Goal: Information Seeking & Learning: Learn about a topic

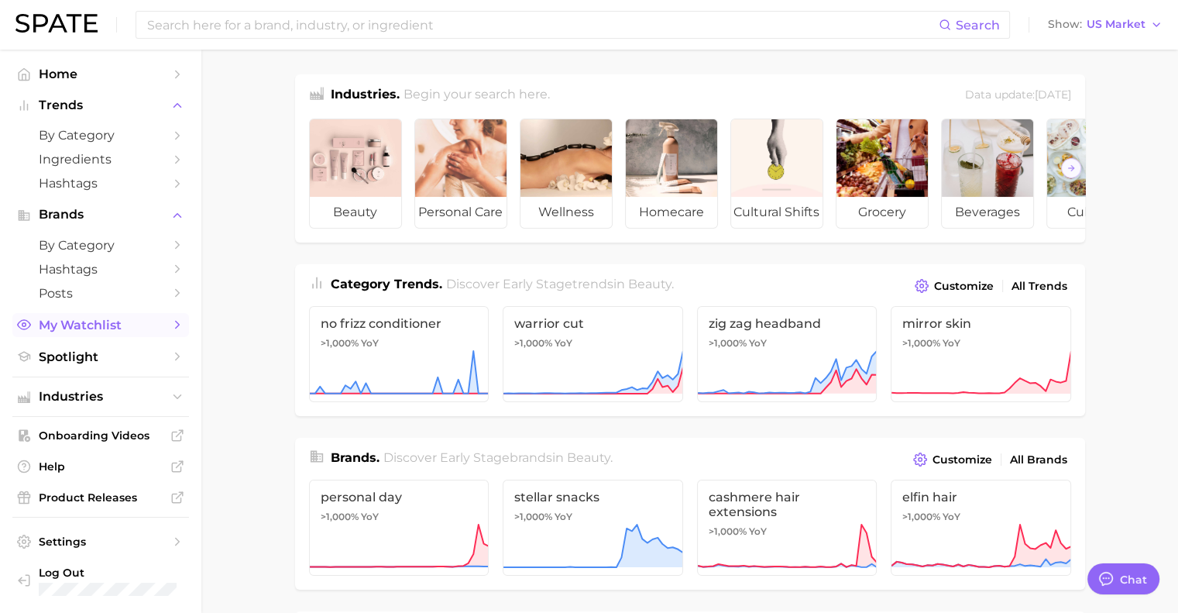
click at [85, 332] on span "My Watchlist" at bounding box center [101, 324] width 124 height 15
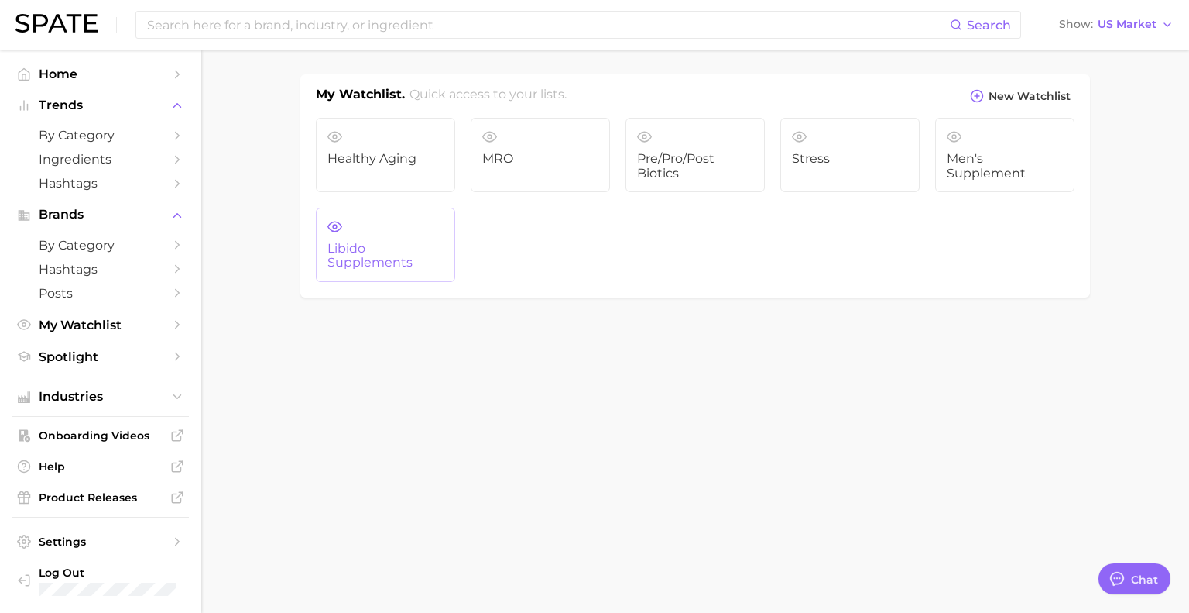
click at [410, 239] on link "Libido Supplements" at bounding box center [385, 245] width 139 height 74
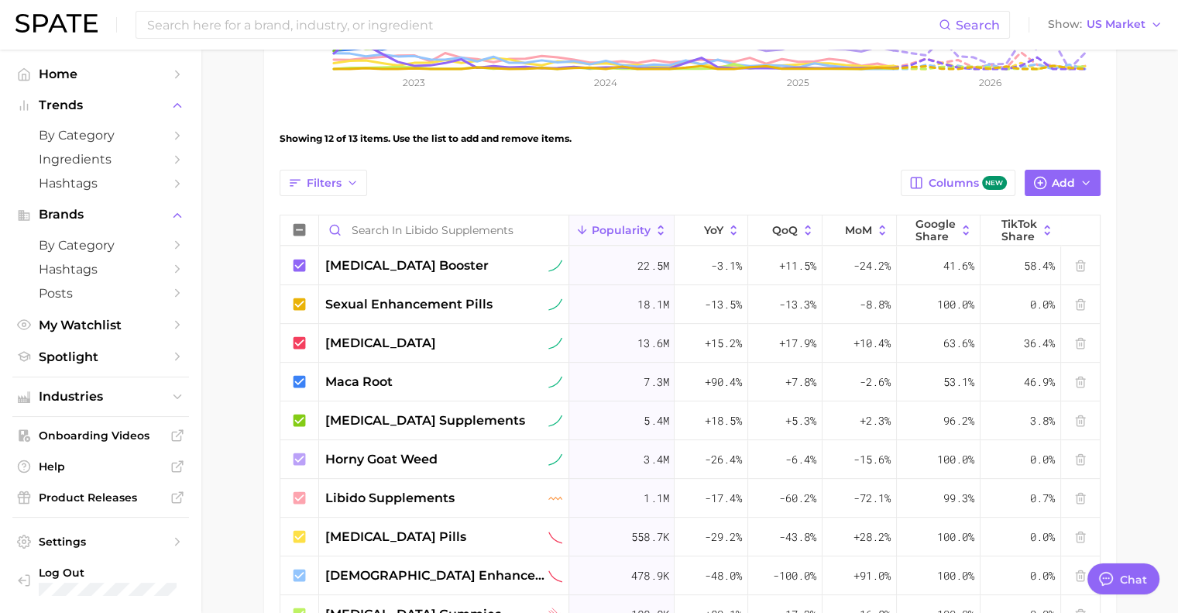
scroll to position [432, 0]
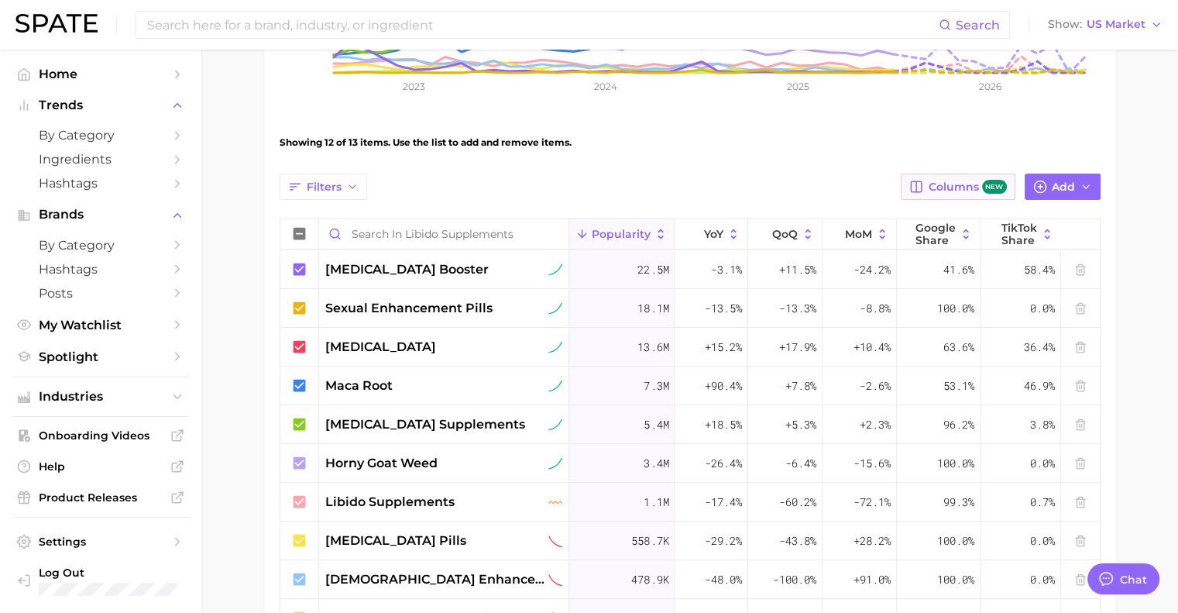
click at [965, 190] on span "Columns new" at bounding box center [967, 187] width 78 height 15
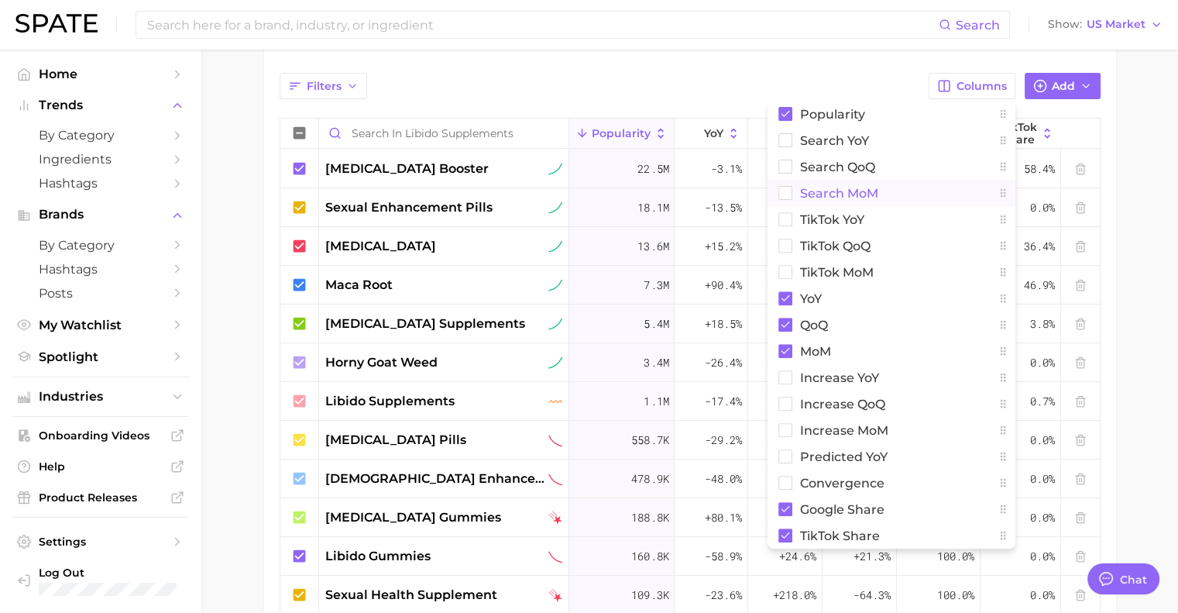
scroll to position [534, 0]
click at [784, 376] on rect at bounding box center [784, 376] width 13 height 13
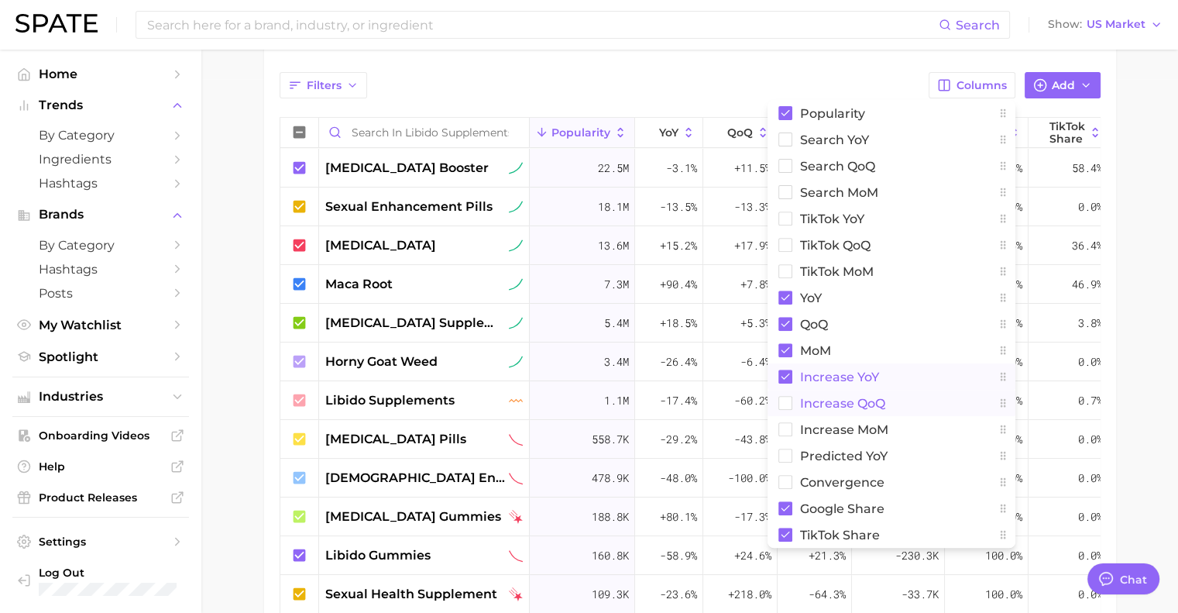
click at [788, 400] on rect at bounding box center [784, 402] width 13 height 13
click at [791, 428] on rect at bounding box center [784, 429] width 13 height 13
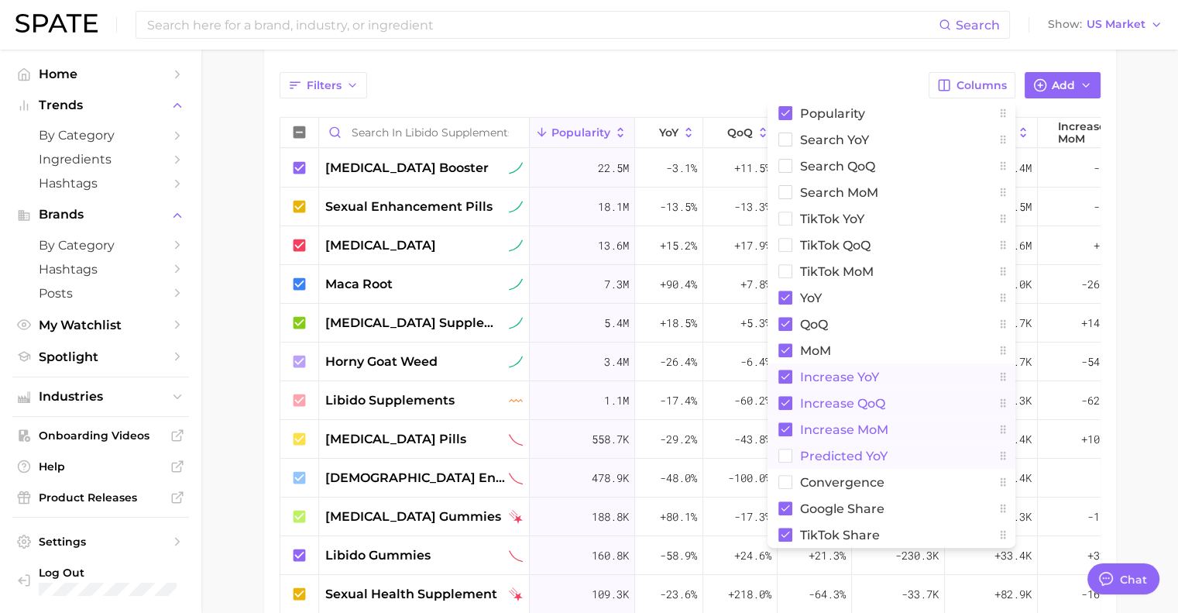
click at [788, 450] on rect at bounding box center [784, 455] width 13 height 13
click at [787, 477] on rect at bounding box center [784, 481] width 13 height 13
click at [1131, 129] on main "Libido Supplements Settings Overview Google TikTok View Combined Export Data 73…" at bounding box center [689, 150] width 976 height 1268
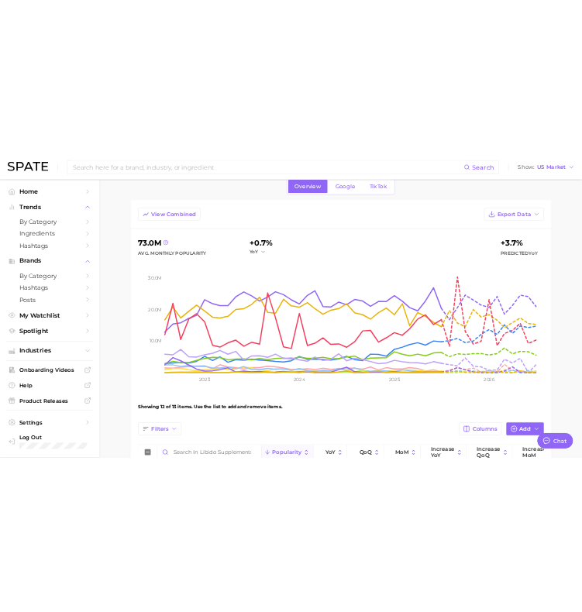
scroll to position [0, 0]
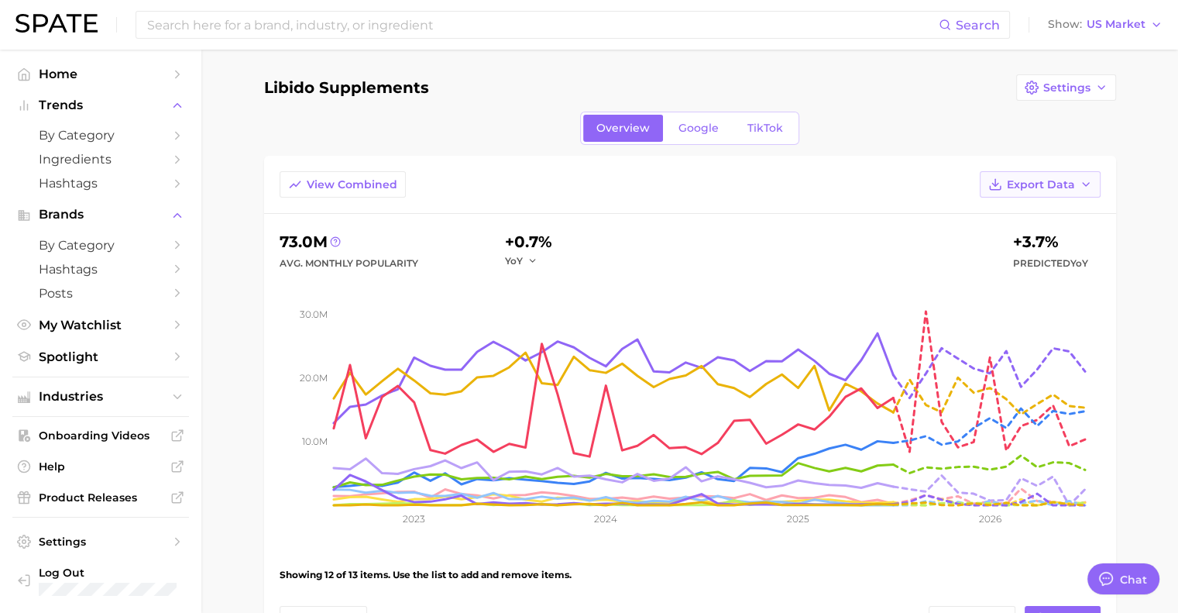
click at [1064, 179] on span "Export Data" at bounding box center [1041, 184] width 68 height 13
click at [1045, 210] on button "Table Data CSV" at bounding box center [1015, 213] width 170 height 28
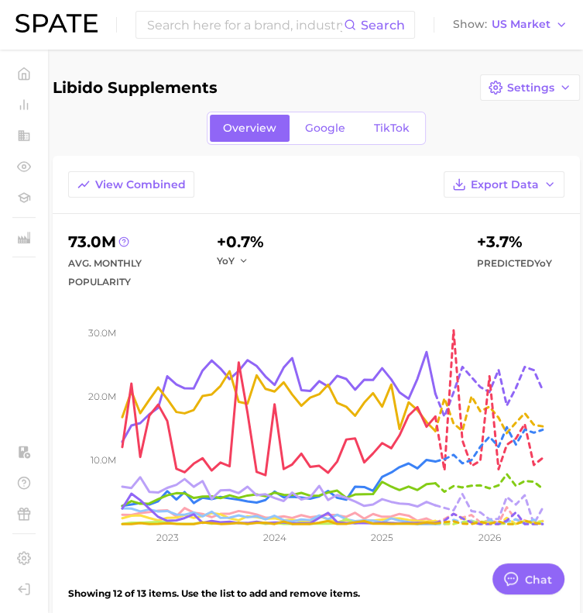
type textarea "x"
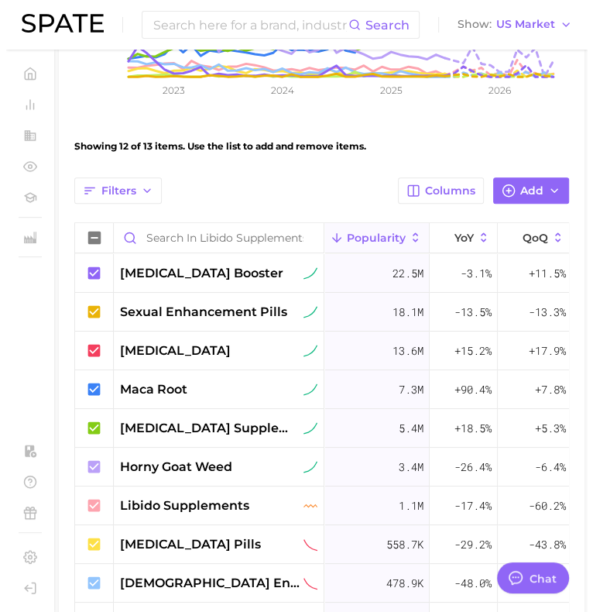
scroll to position [449, 0]
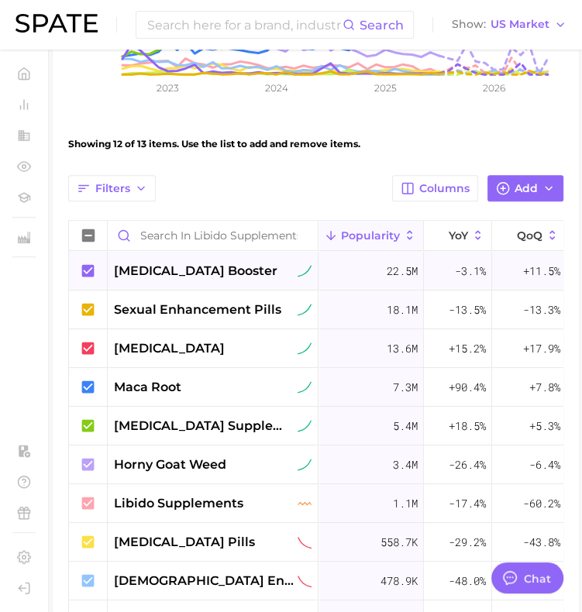
click at [195, 276] on span "testosterone booster" at bounding box center [195, 271] width 163 height 19
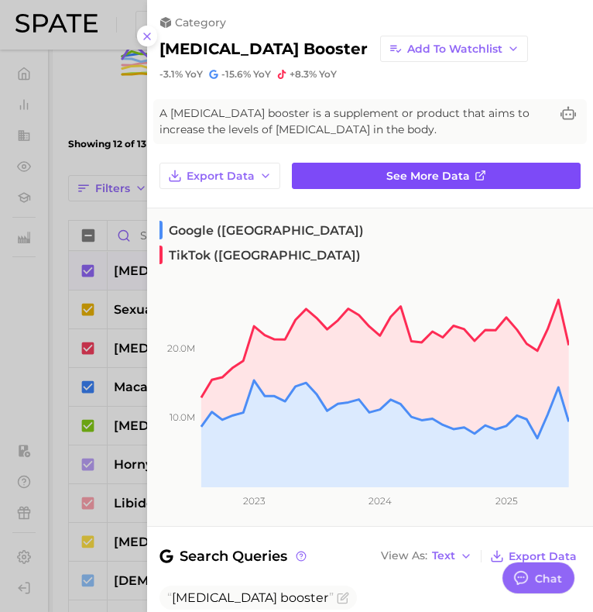
click at [477, 182] on link "See more data" at bounding box center [436, 176] width 289 height 26
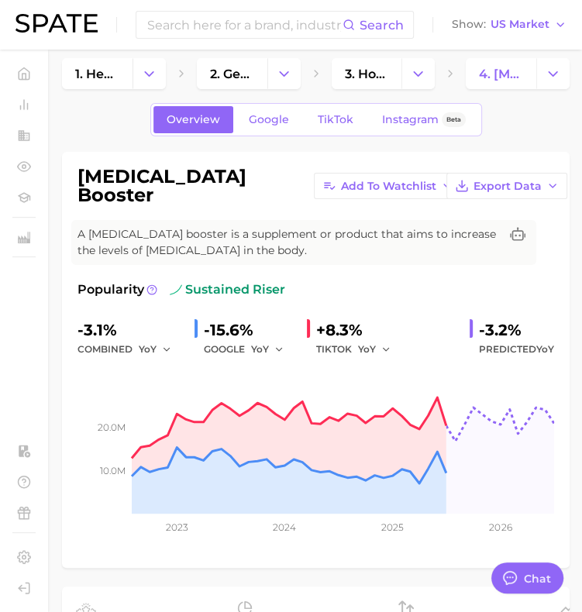
scroll to position [7, 0]
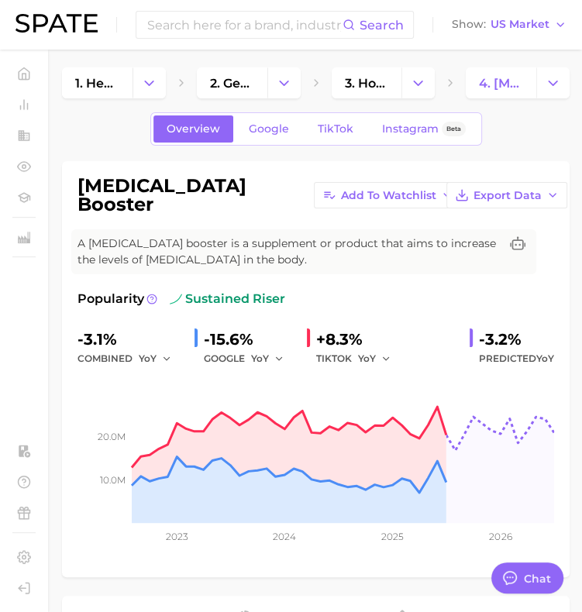
click at [185, 290] on span "sustained riser" at bounding box center [227, 299] width 115 height 19
click at [147, 298] on circle at bounding box center [151, 298] width 9 height 9
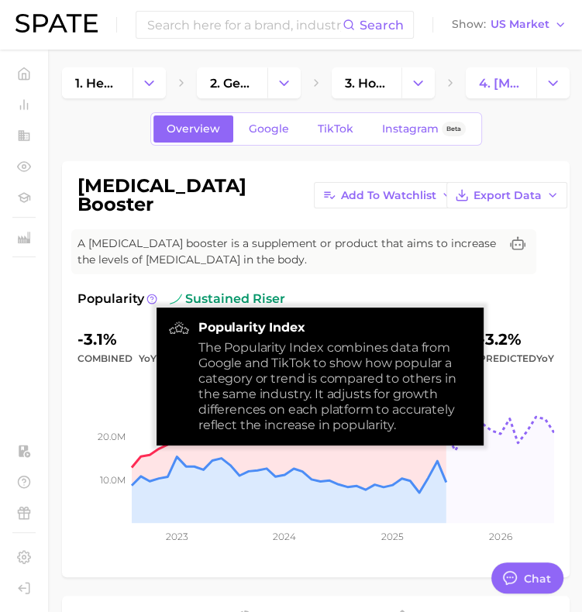
click at [179, 298] on img at bounding box center [176, 299] width 12 height 12
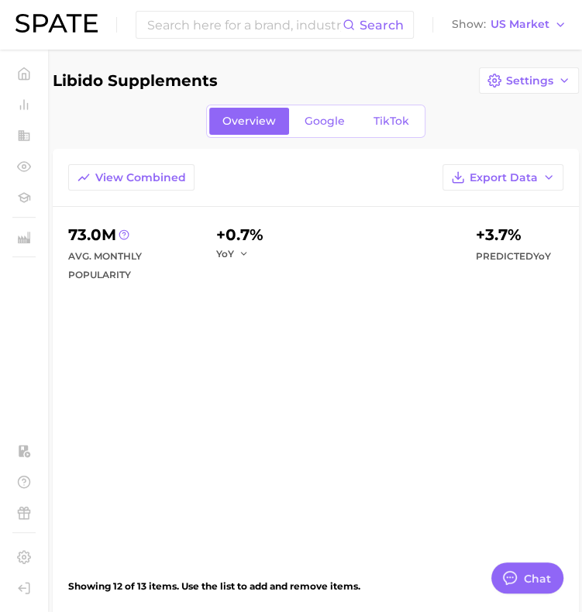
scroll to position [449, 0]
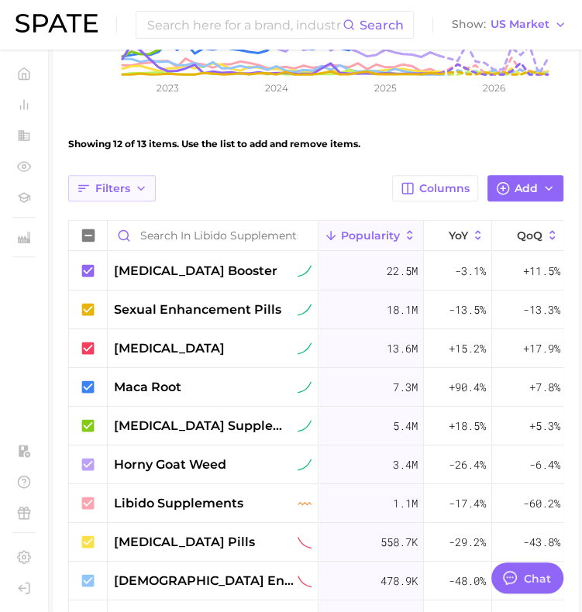
click at [125, 189] on span "Filters" at bounding box center [112, 188] width 35 height 13
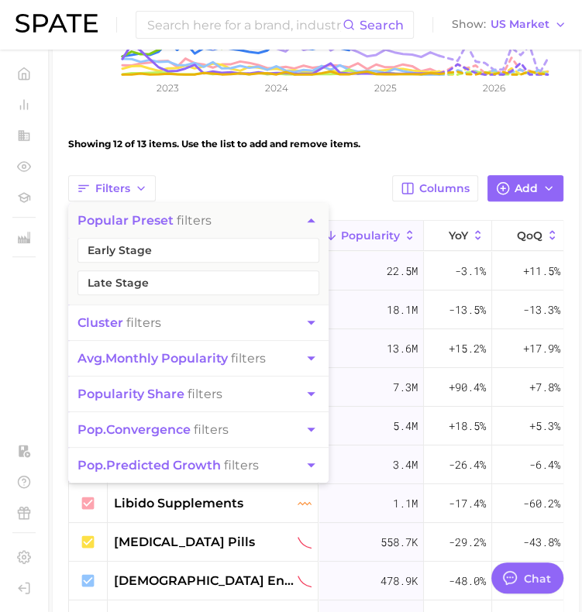
click at [173, 317] on button "cluster filters" at bounding box center [198, 322] width 260 height 35
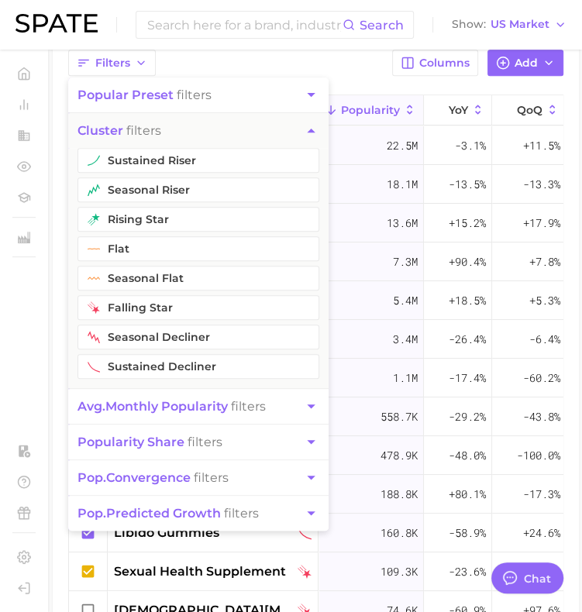
scroll to position [584, 0]
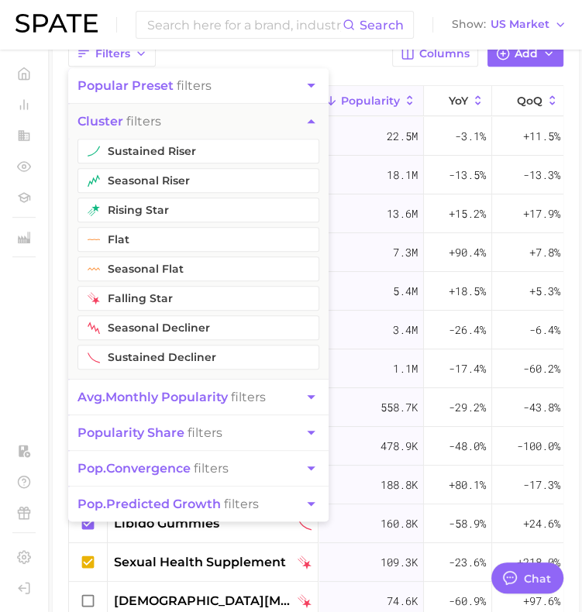
click at [299, 395] on button "avg. monthly popularity filters" at bounding box center [198, 396] width 260 height 35
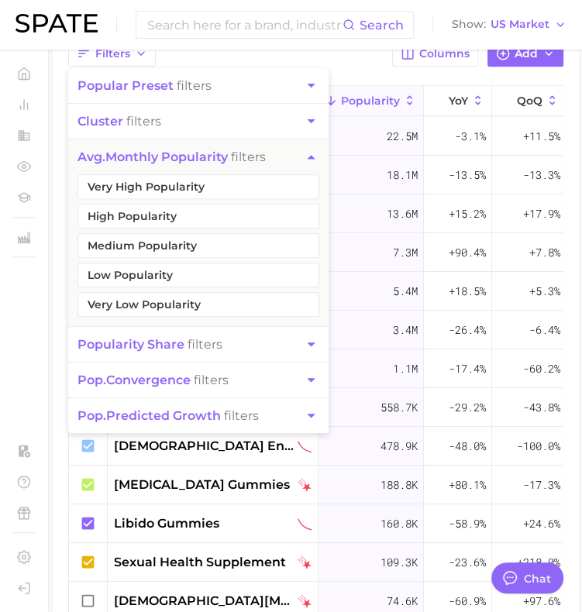
click at [304, 154] on icon "button" at bounding box center [311, 157] width 16 height 16
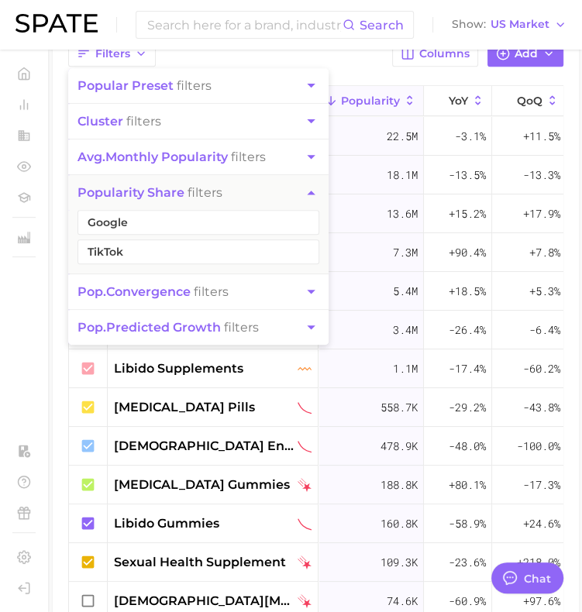
click at [311, 287] on icon "button" at bounding box center [311, 291] width 16 height 16
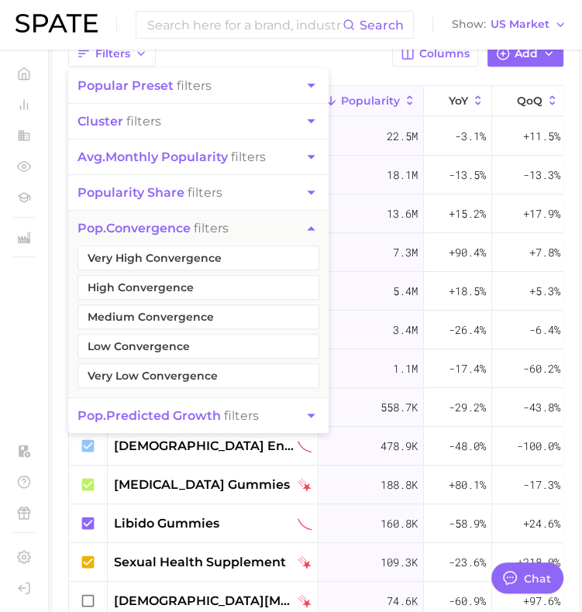
click at [316, 194] on icon "button" at bounding box center [311, 192] width 16 height 16
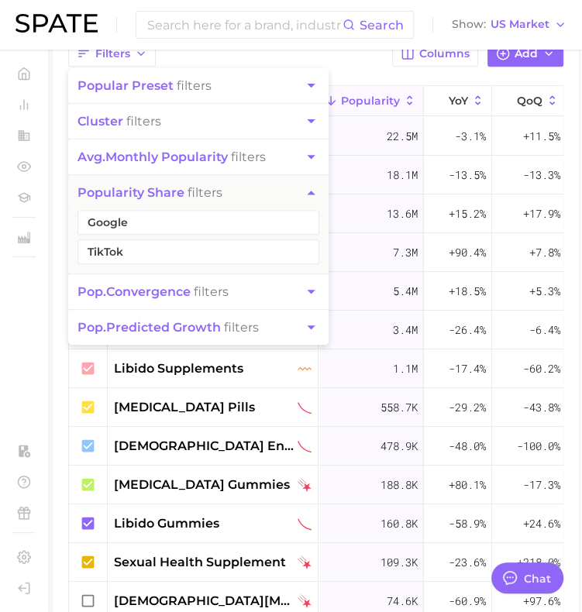
click at [316, 194] on icon "button" at bounding box center [311, 192] width 16 height 16
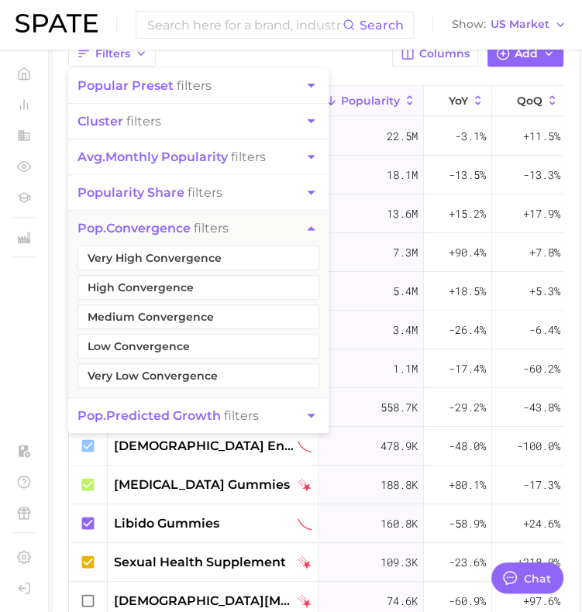
click at [295, 420] on button "pop. predicted growth filters" at bounding box center [198, 415] width 260 height 35
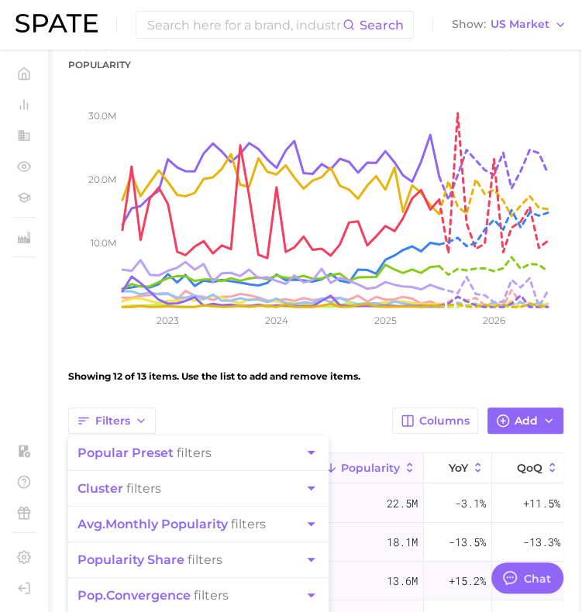
scroll to position [0, 0]
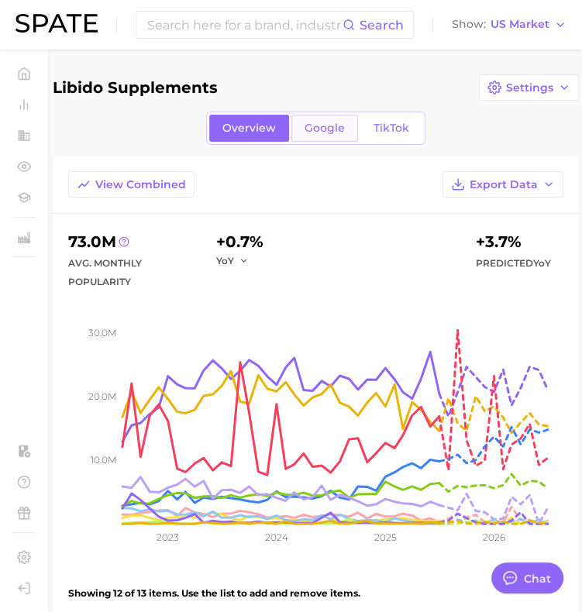
click at [312, 137] on link "Google" at bounding box center [324, 128] width 67 height 27
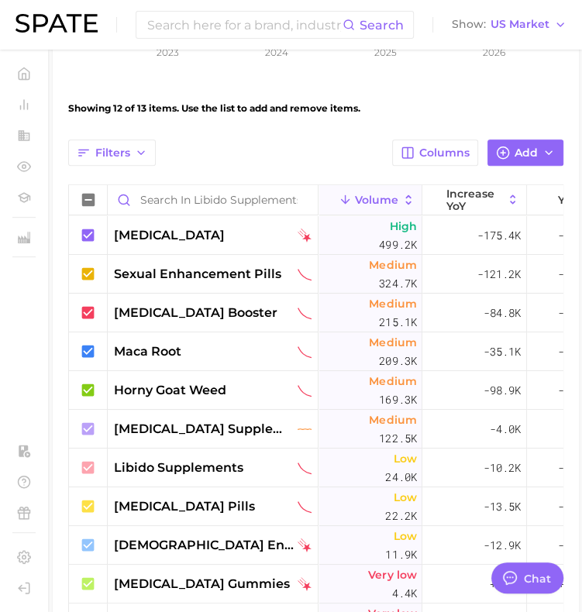
scroll to position [410, 0]
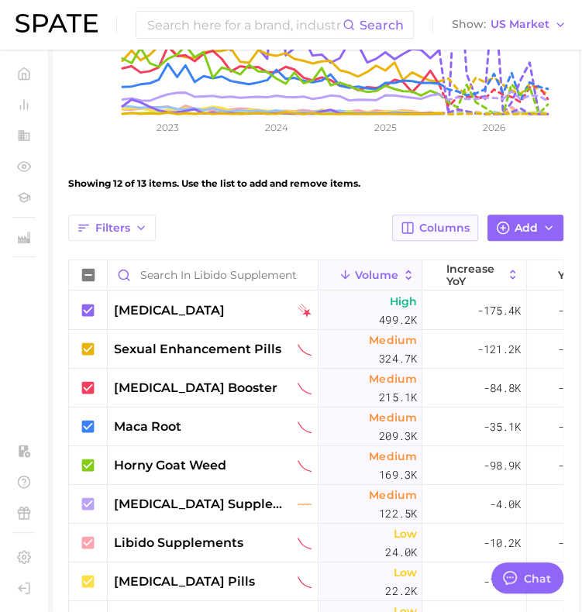
click at [444, 221] on span "Columns" at bounding box center [444, 227] width 50 height 13
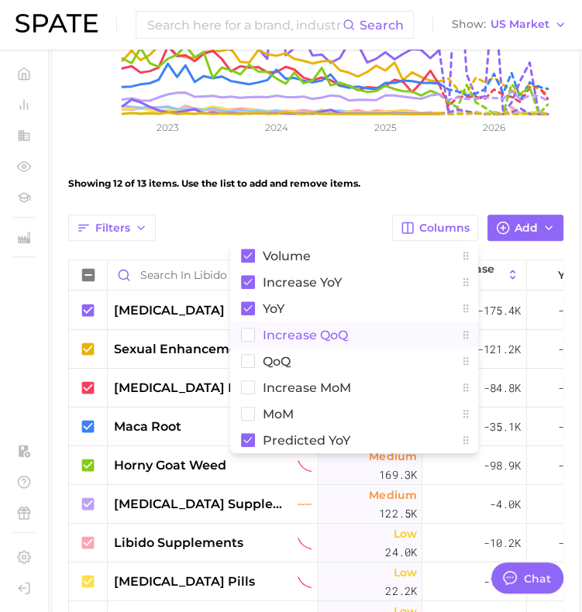
click at [249, 328] on rect at bounding box center [248, 334] width 13 height 13
click at [249, 355] on rect at bounding box center [248, 361] width 13 height 13
click at [245, 381] on rect at bounding box center [248, 387] width 13 height 13
click at [245, 400] on button "MoM" at bounding box center [354, 413] width 248 height 26
click at [341, 162] on div "Showing 12 of 13 items. Use the list to add and remove items." at bounding box center [315, 183] width 495 height 43
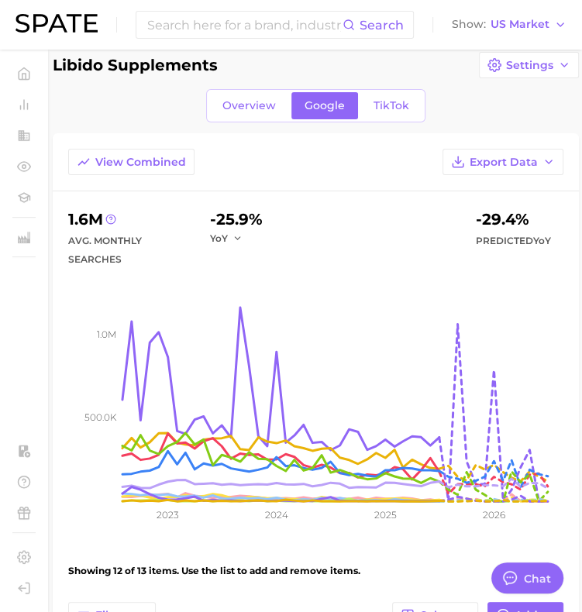
scroll to position [20, 0]
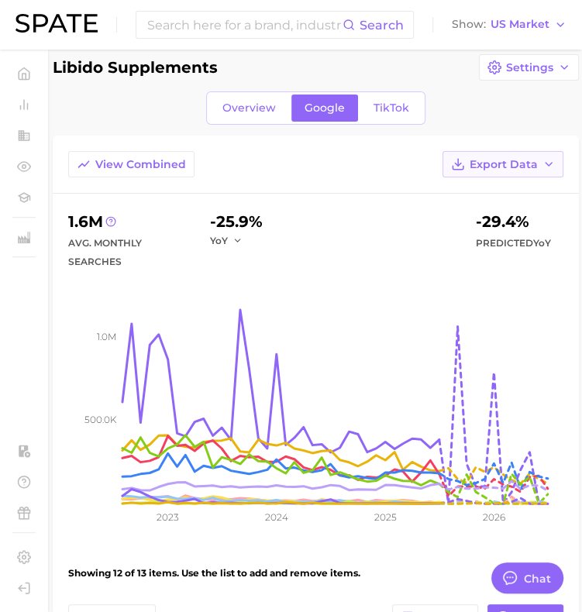
click at [494, 156] on button "Export Data" at bounding box center [502, 164] width 121 height 26
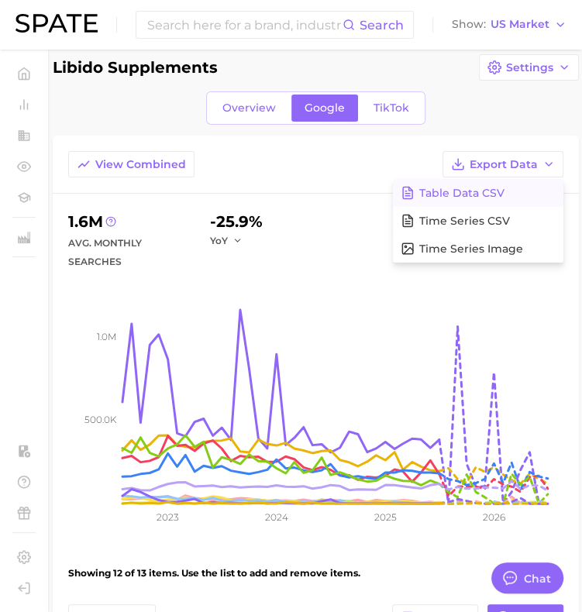
click at [491, 190] on span "Table Data CSV" at bounding box center [461, 193] width 85 height 13
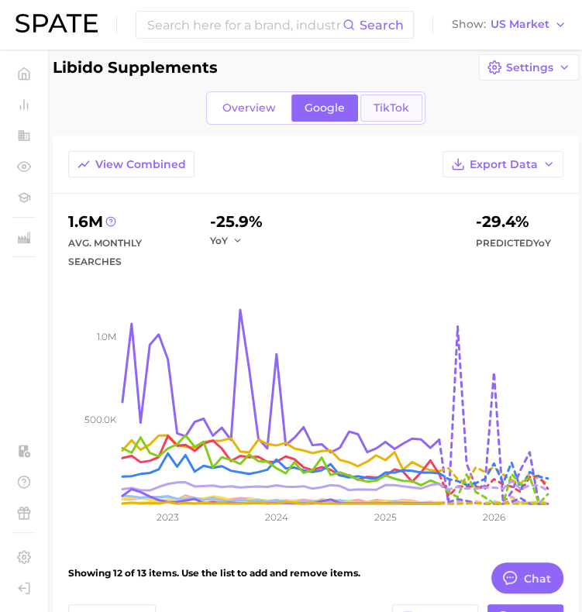
click at [367, 112] on link "TikTok" at bounding box center [391, 107] width 62 height 27
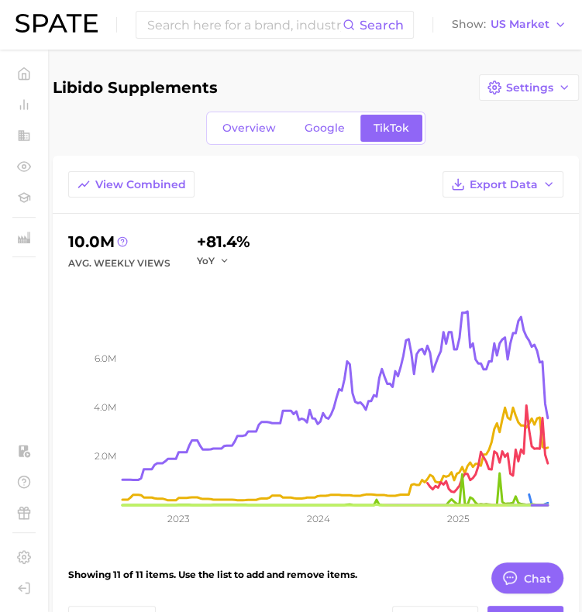
scroll to position [363, 0]
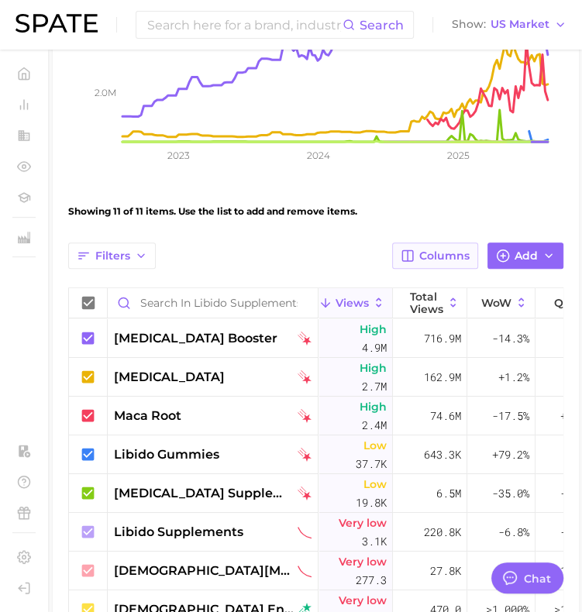
click at [450, 245] on button "Columns" at bounding box center [435, 255] width 86 height 26
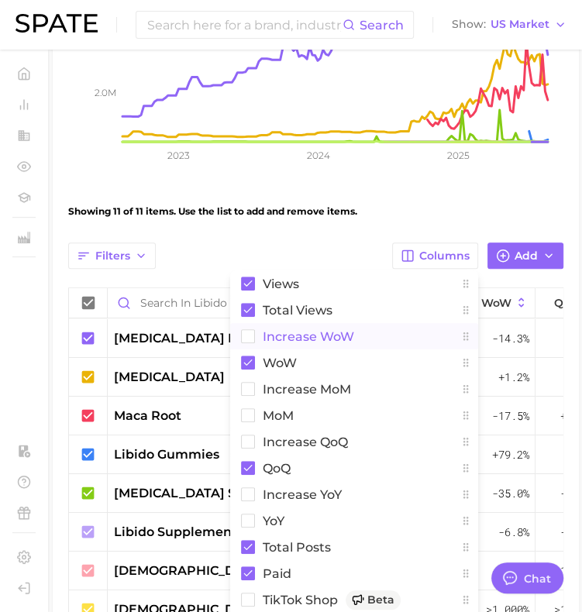
click at [283, 331] on span "Increase WoW" at bounding box center [308, 336] width 91 height 13
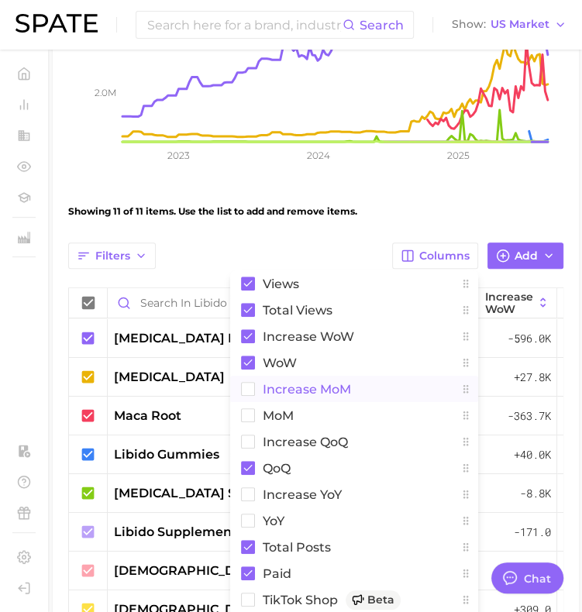
click at [293, 393] on span "increase MoM" at bounding box center [307, 389] width 88 height 13
click at [279, 417] on span "MoM" at bounding box center [278, 415] width 31 height 13
click at [283, 438] on span "increase QoQ" at bounding box center [305, 441] width 85 height 13
click at [292, 489] on span "increase YoY" at bounding box center [302, 494] width 79 height 13
click at [287, 512] on button "YoY" at bounding box center [354, 520] width 248 height 26
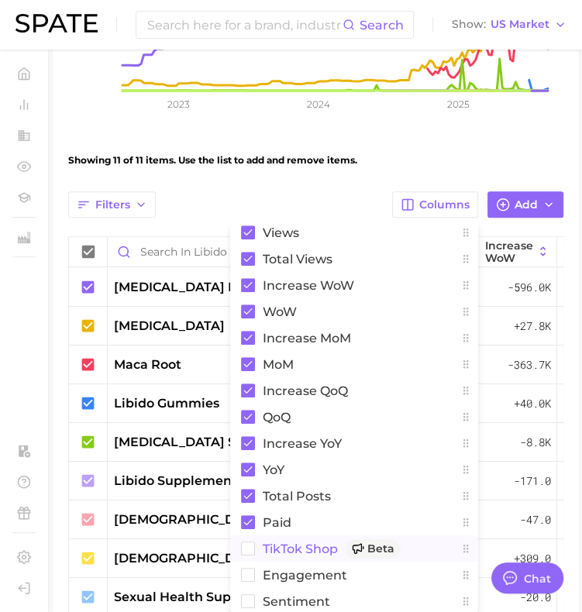
click at [268, 543] on span "TikTok Shop Beta" at bounding box center [332, 548] width 138 height 19
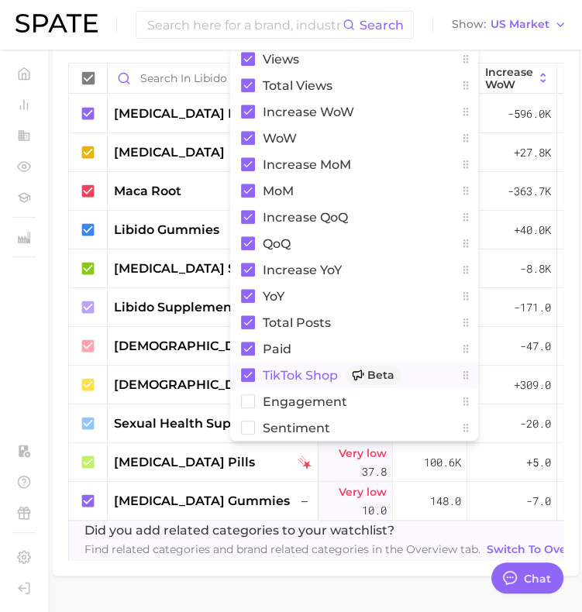
scroll to position [588, 0]
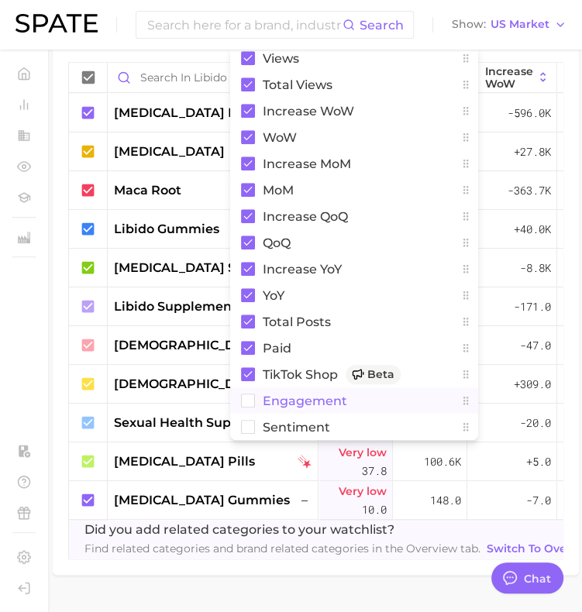
click at [252, 401] on rect at bounding box center [248, 400] width 13 height 13
click at [249, 427] on rect at bounding box center [248, 426] width 13 height 13
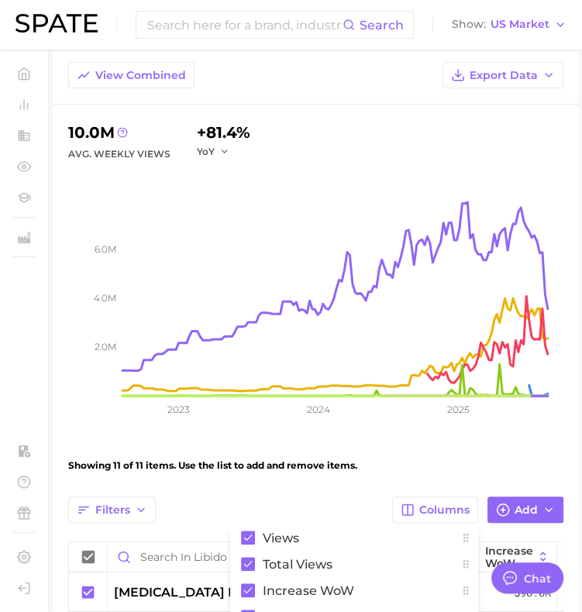
scroll to position [0, 0]
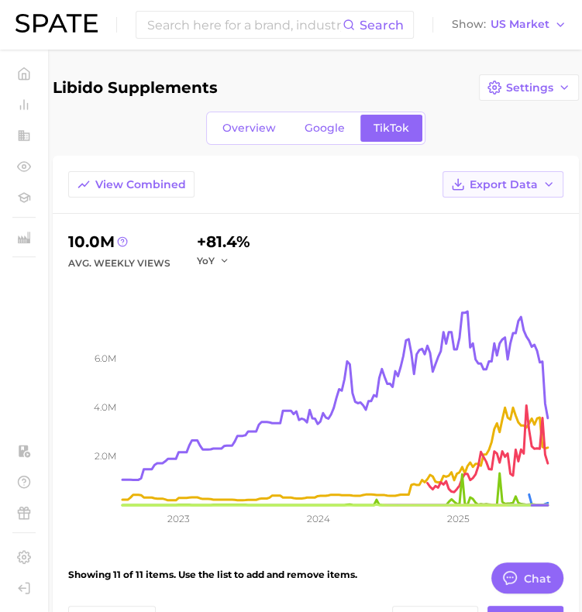
click at [547, 185] on polyline "button" at bounding box center [548, 184] width 6 height 3
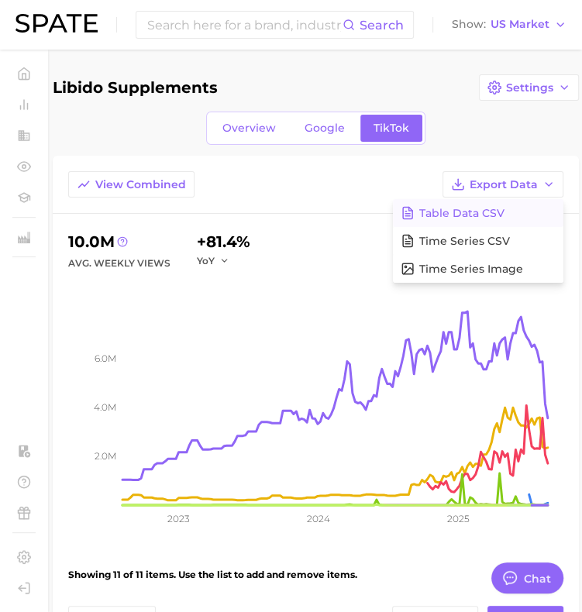
click at [525, 205] on button "Table Data CSV" at bounding box center [478, 213] width 170 height 28
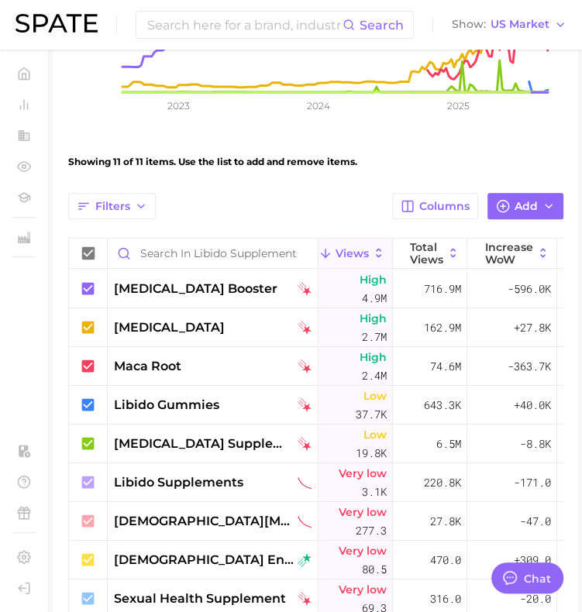
scroll to position [413, 0]
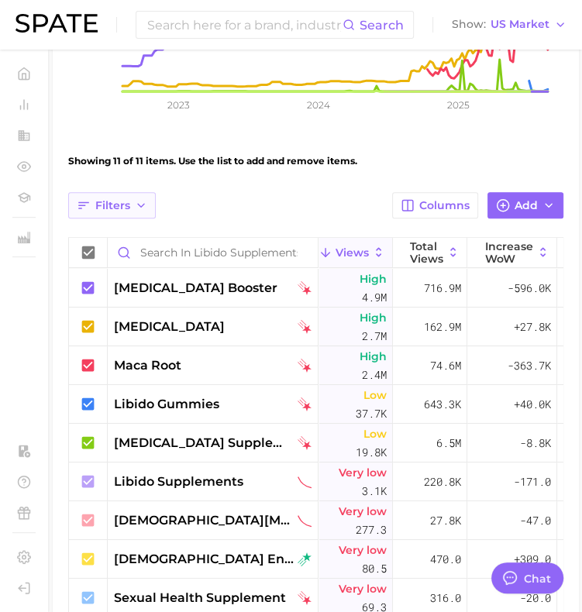
click at [153, 202] on button "Filters" at bounding box center [112, 205] width 88 height 26
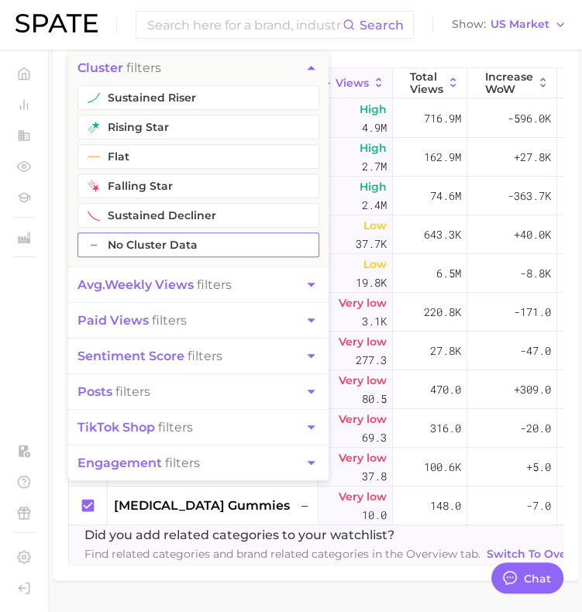
scroll to position [588, 0]
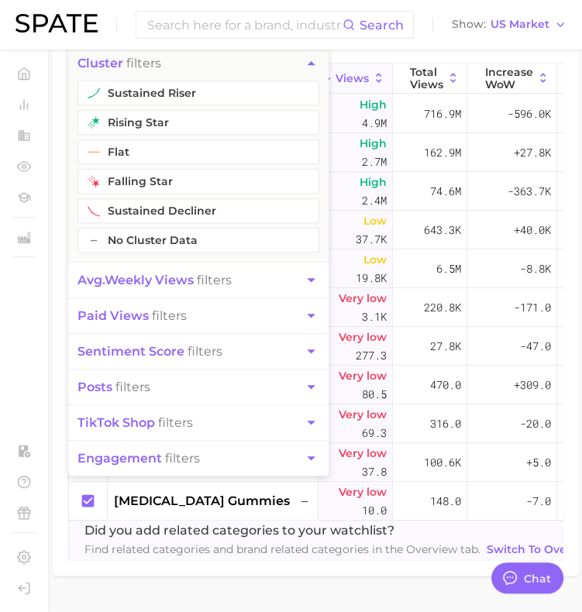
click at [226, 420] on button "TikTok shop filters" at bounding box center [198, 422] width 260 height 35
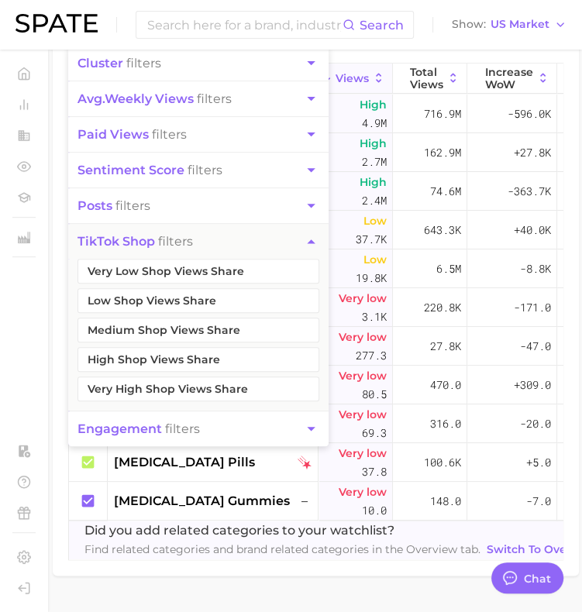
click at [304, 208] on icon "button" at bounding box center [311, 205] width 16 height 16
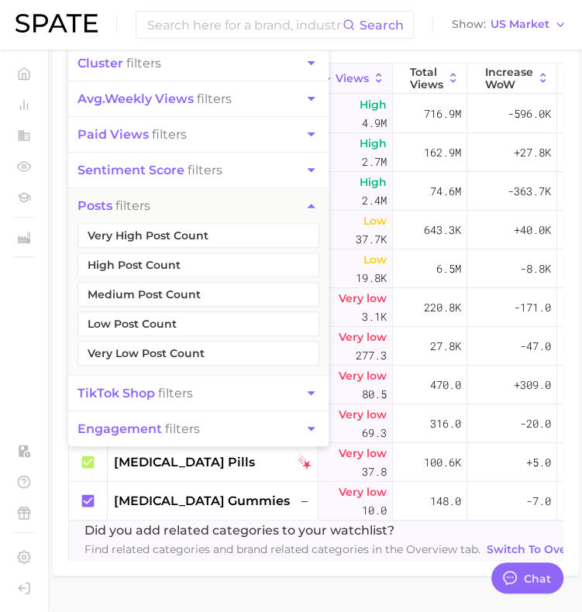
click at [304, 208] on icon "button" at bounding box center [311, 205] width 16 height 16
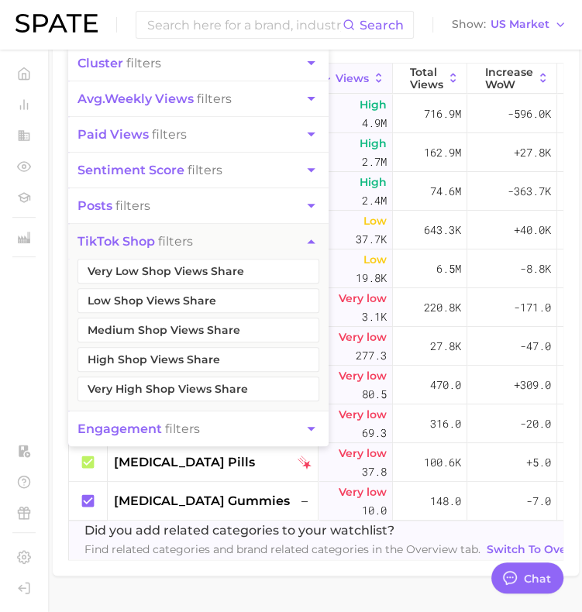
click at [302, 124] on button "paid views filters" at bounding box center [198, 134] width 260 height 35
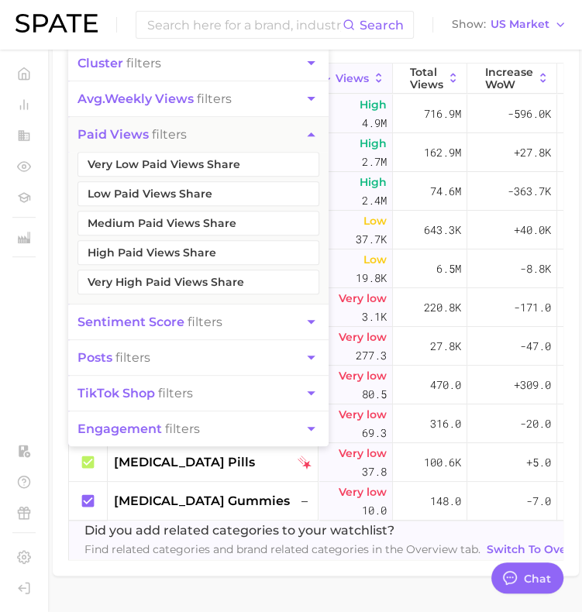
click at [297, 125] on button "paid views filters" at bounding box center [198, 134] width 260 height 35
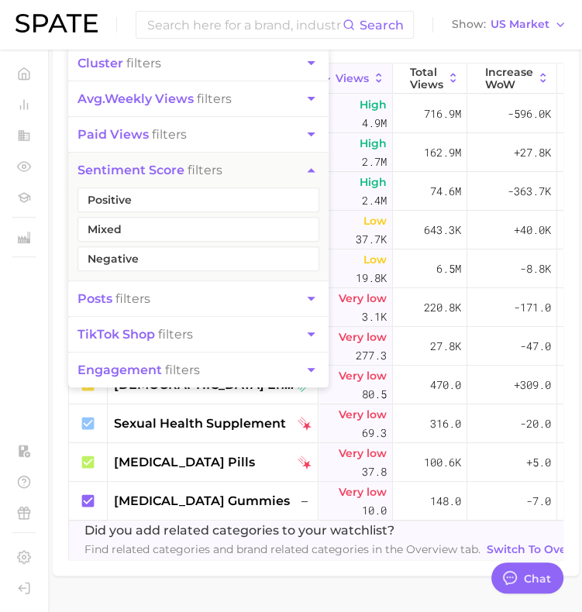
click at [310, 171] on icon "button" at bounding box center [311, 170] width 16 height 16
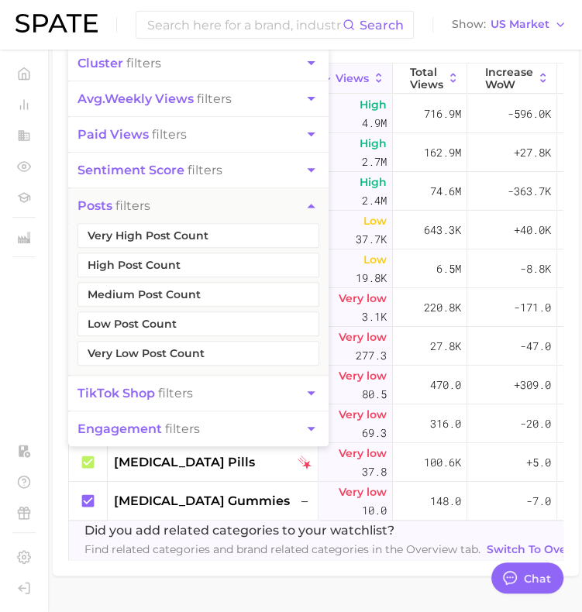
click at [233, 206] on button "posts filters" at bounding box center [198, 205] width 260 height 35
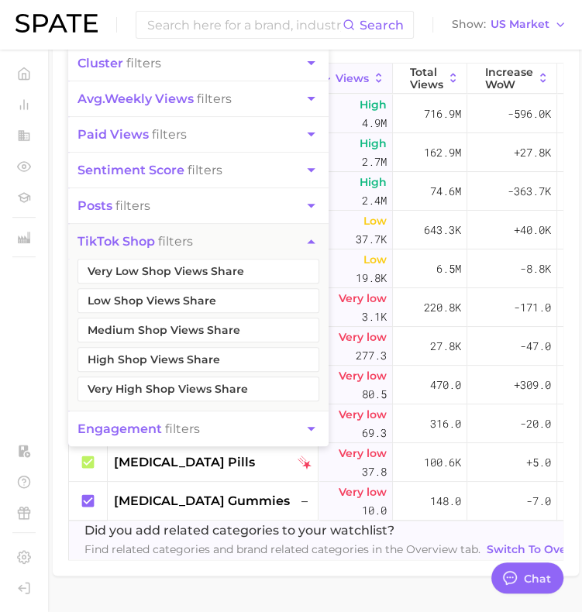
click at [313, 420] on icon "button" at bounding box center [311, 428] width 16 height 16
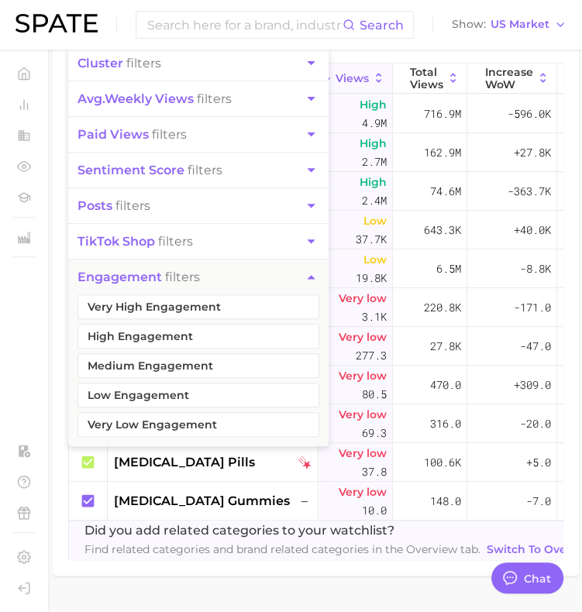
click at [271, 276] on button "engagement filters" at bounding box center [198, 276] width 260 height 35
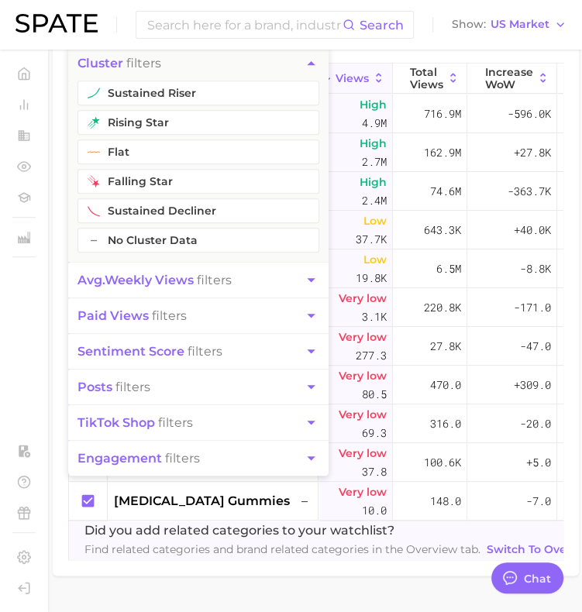
click at [277, 413] on button "TikTok shop filters" at bounding box center [198, 422] width 260 height 35
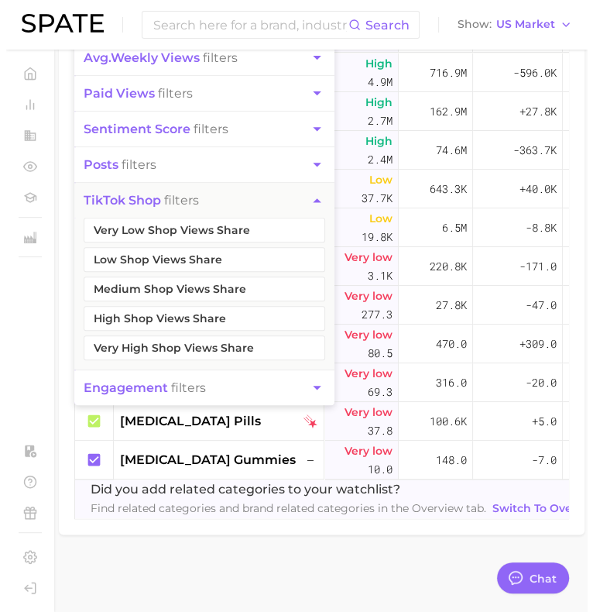
scroll to position [639, 0]
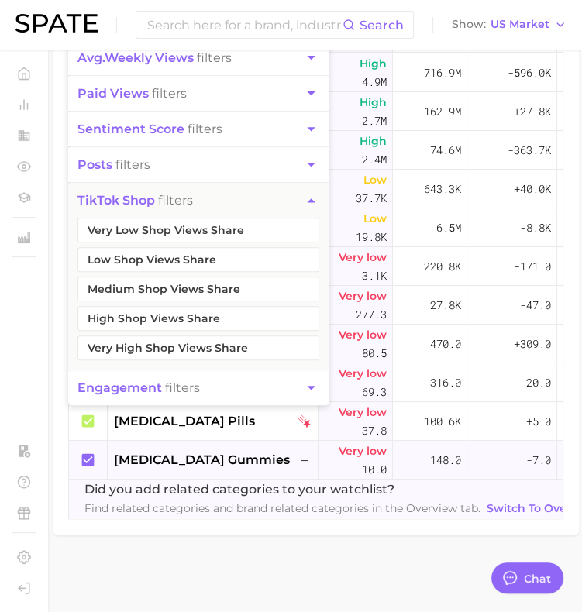
click at [219, 451] on span "testosterone gummies" at bounding box center [202, 460] width 176 height 19
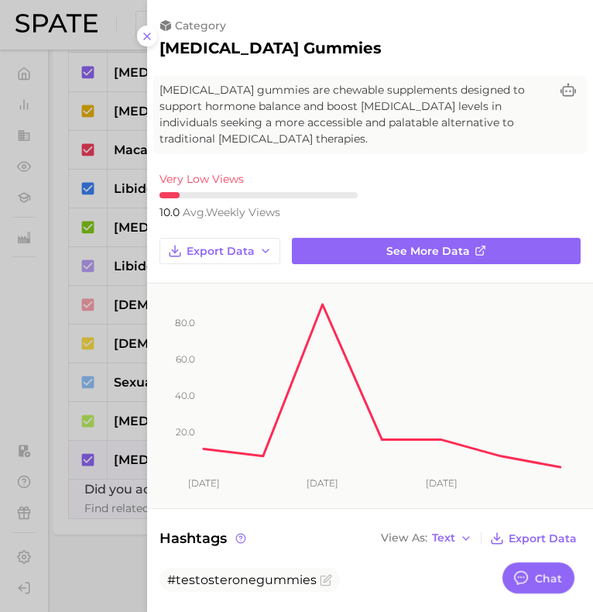
scroll to position [0, 0]
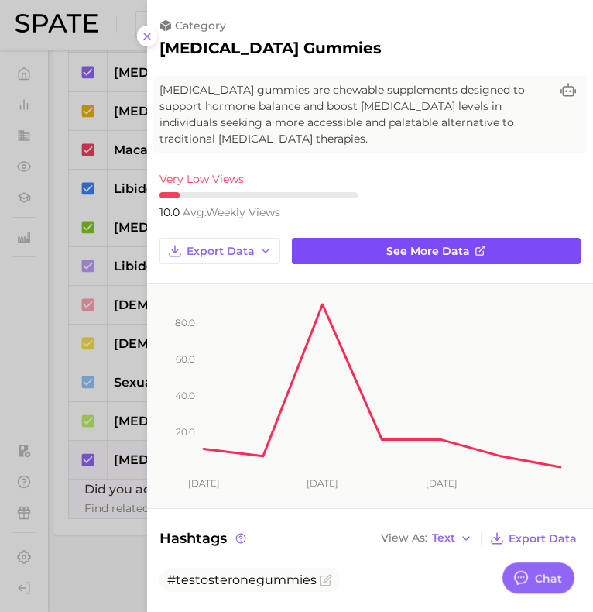
click at [402, 245] on span "See more data" at bounding box center [428, 251] width 84 height 13
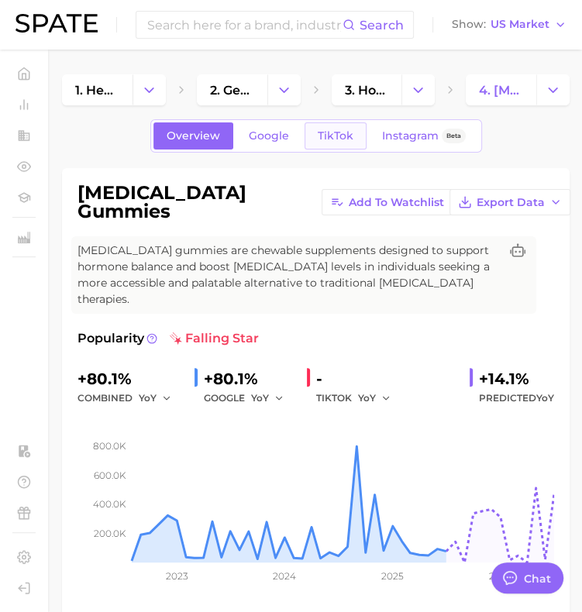
click at [345, 142] on span "TikTok" at bounding box center [335, 135] width 36 height 13
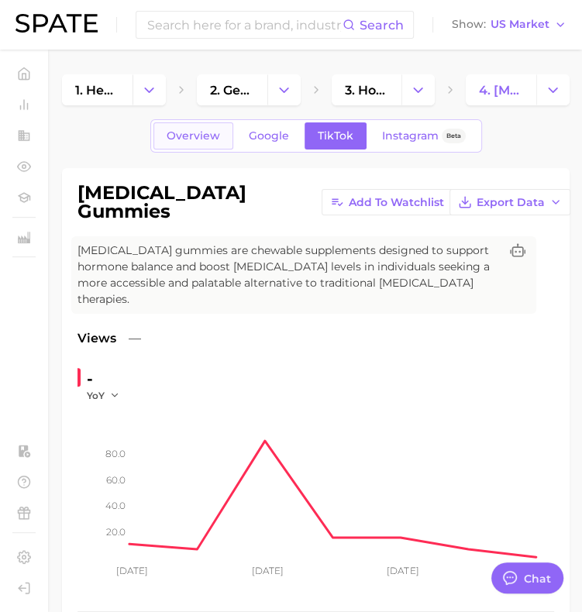
click at [177, 134] on span "Overview" at bounding box center [192, 135] width 53 height 13
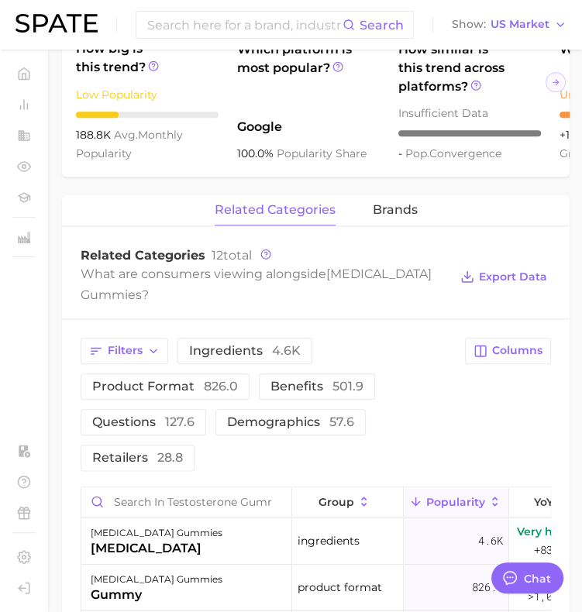
scroll to position [637, 0]
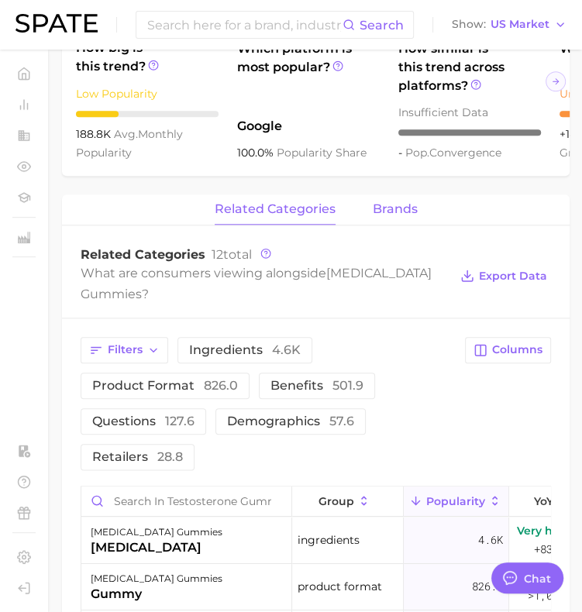
click at [401, 213] on button "brands" at bounding box center [394, 209] width 45 height 30
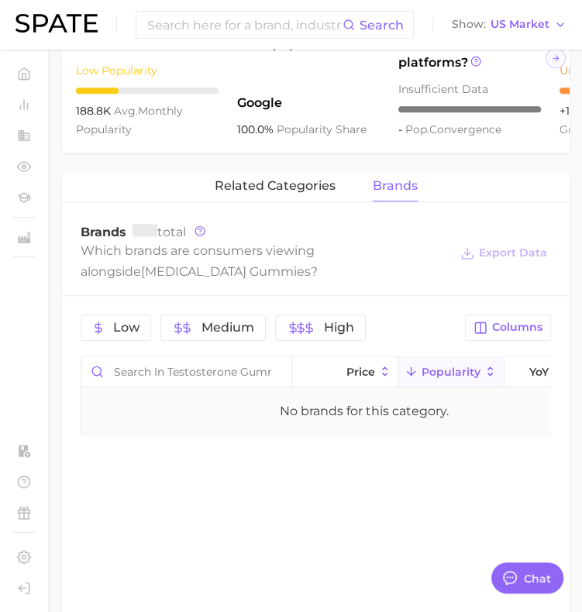
scroll to position [676, 0]
